Goal: Information Seeking & Learning: Check status

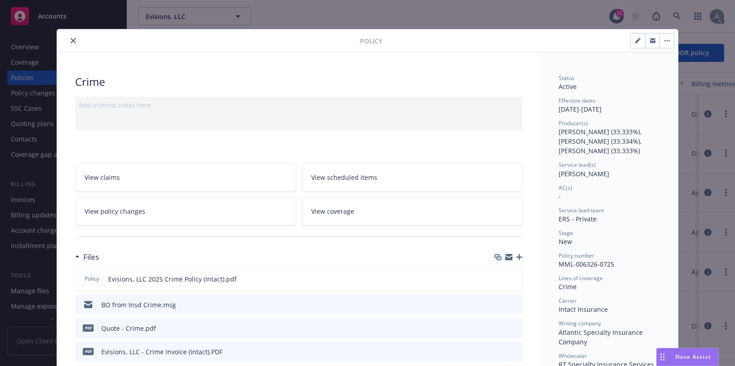
click at [71, 39] on icon "close" at bounding box center [73, 40] width 5 height 5
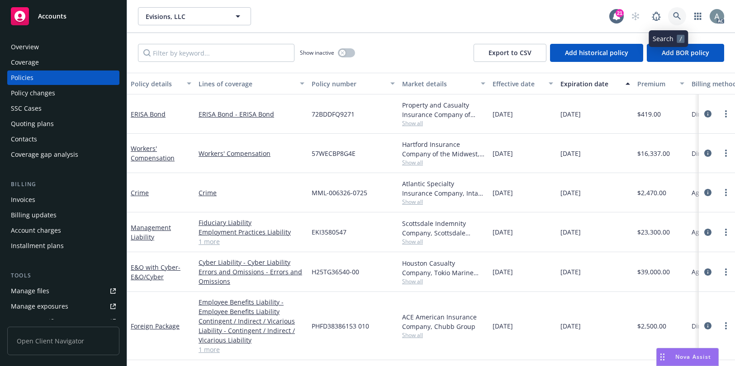
click at [673, 18] on icon at bounding box center [677, 16] width 8 height 8
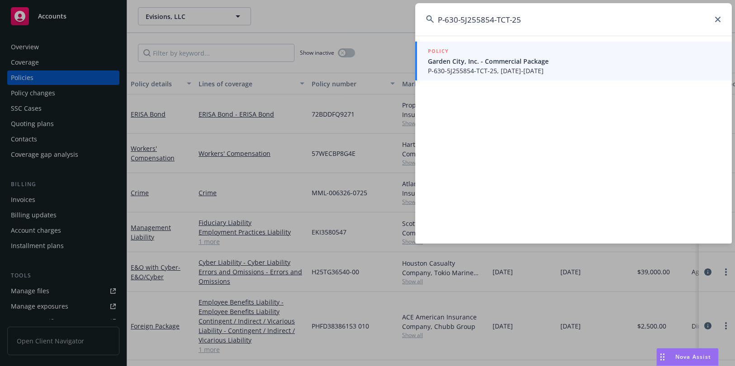
type input "P-630-5J255854-TCT-25"
click at [504, 61] on span "Garden City, Inc. - Commercial Package" at bounding box center [574, 61] width 293 height 9
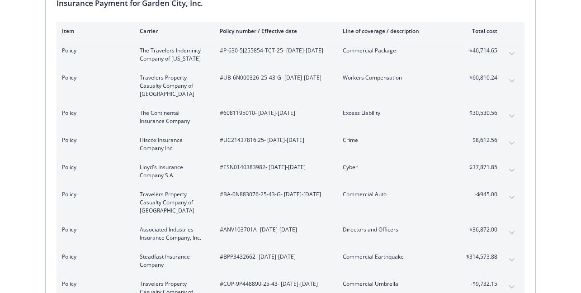
scroll to position [109, 0]
click at [511, 50] on button "expand content" at bounding box center [512, 53] width 14 height 14
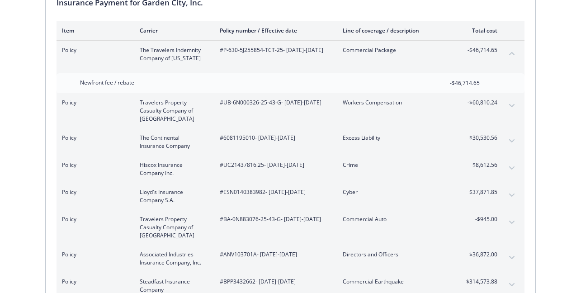
click at [512, 106] on icon "expand content" at bounding box center [511, 105] width 5 height 3
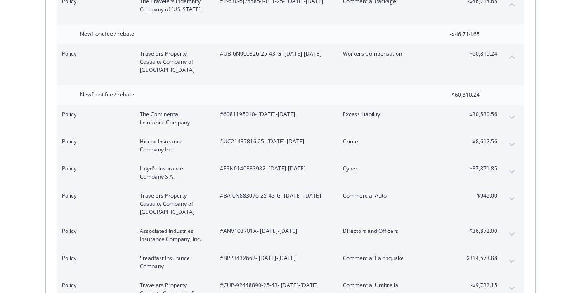
scroll to position [159, 0]
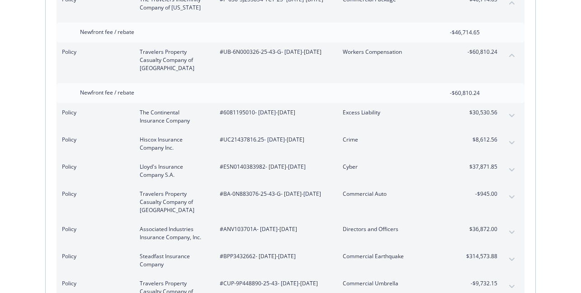
click at [512, 196] on icon "expand content" at bounding box center [511, 197] width 5 height 4
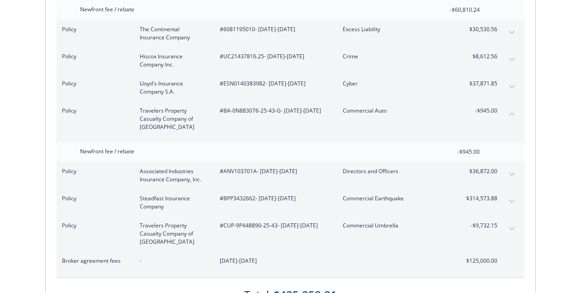
scroll to position [246, 0]
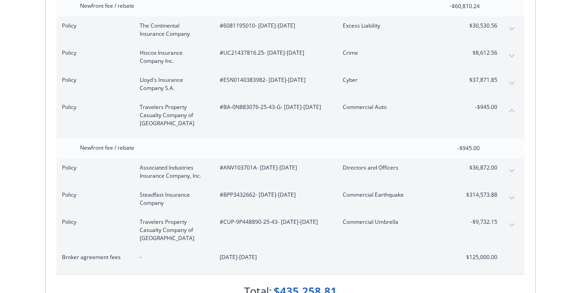
click at [512, 195] on button "expand content" at bounding box center [512, 198] width 14 height 14
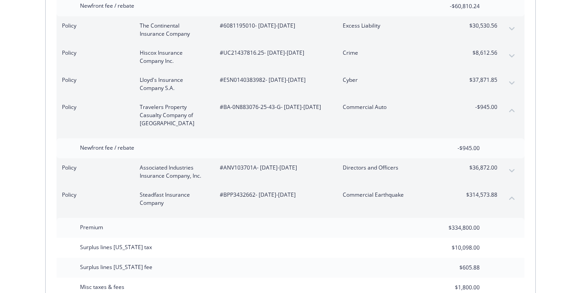
click at [512, 197] on icon "collapse content" at bounding box center [511, 198] width 5 height 3
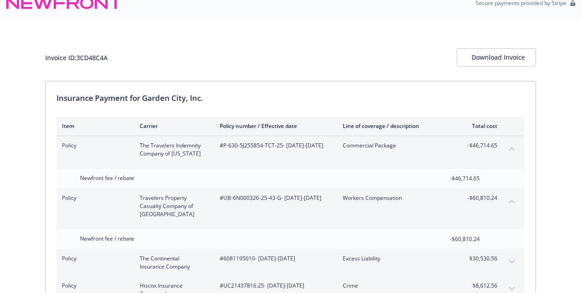
scroll to position [7, 0]
